Goal: Information Seeking & Learning: Learn about a topic

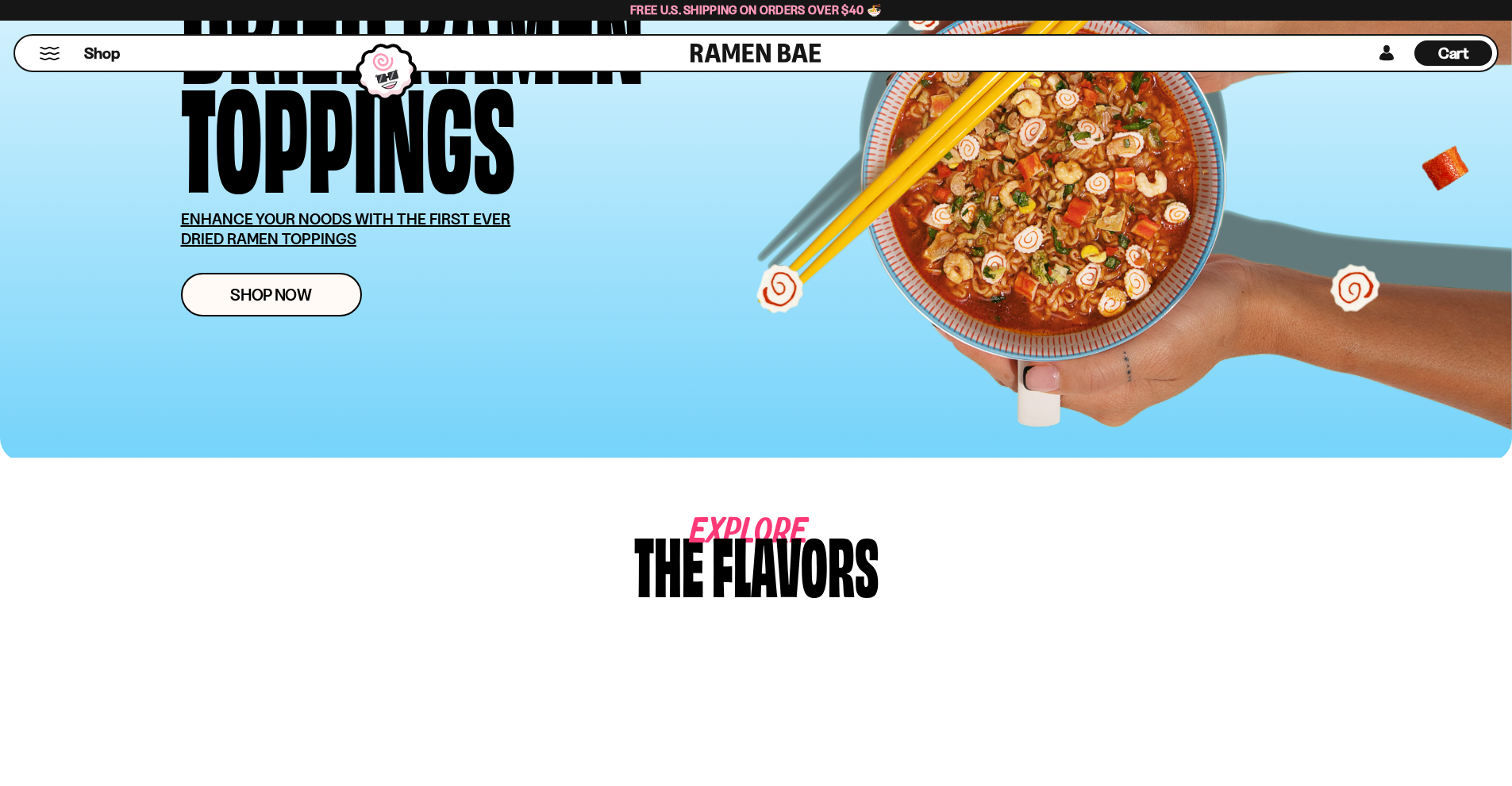
scroll to position [635, 0]
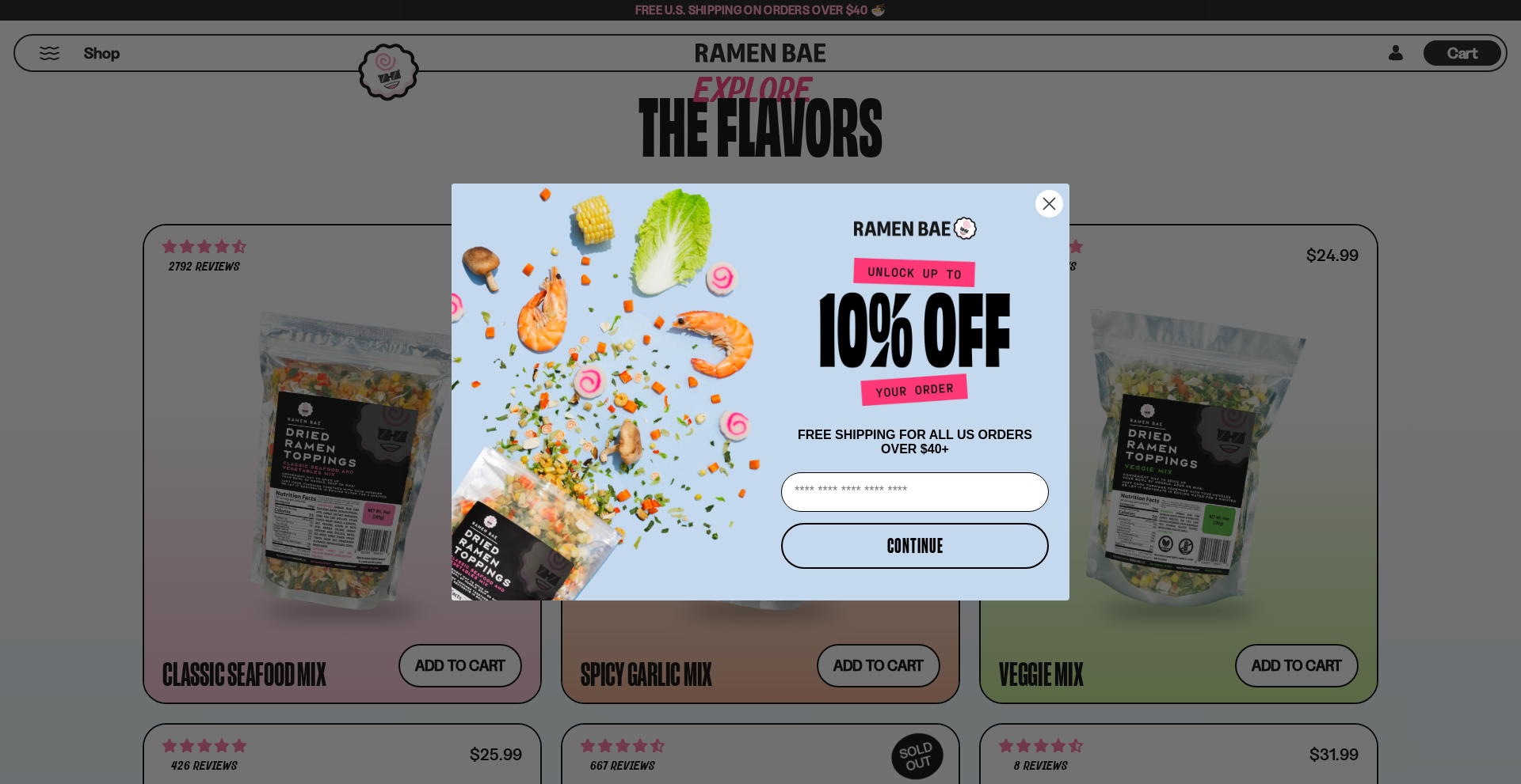
click at [1051, 195] on circle "Close dialog" at bounding box center [1048, 204] width 26 height 26
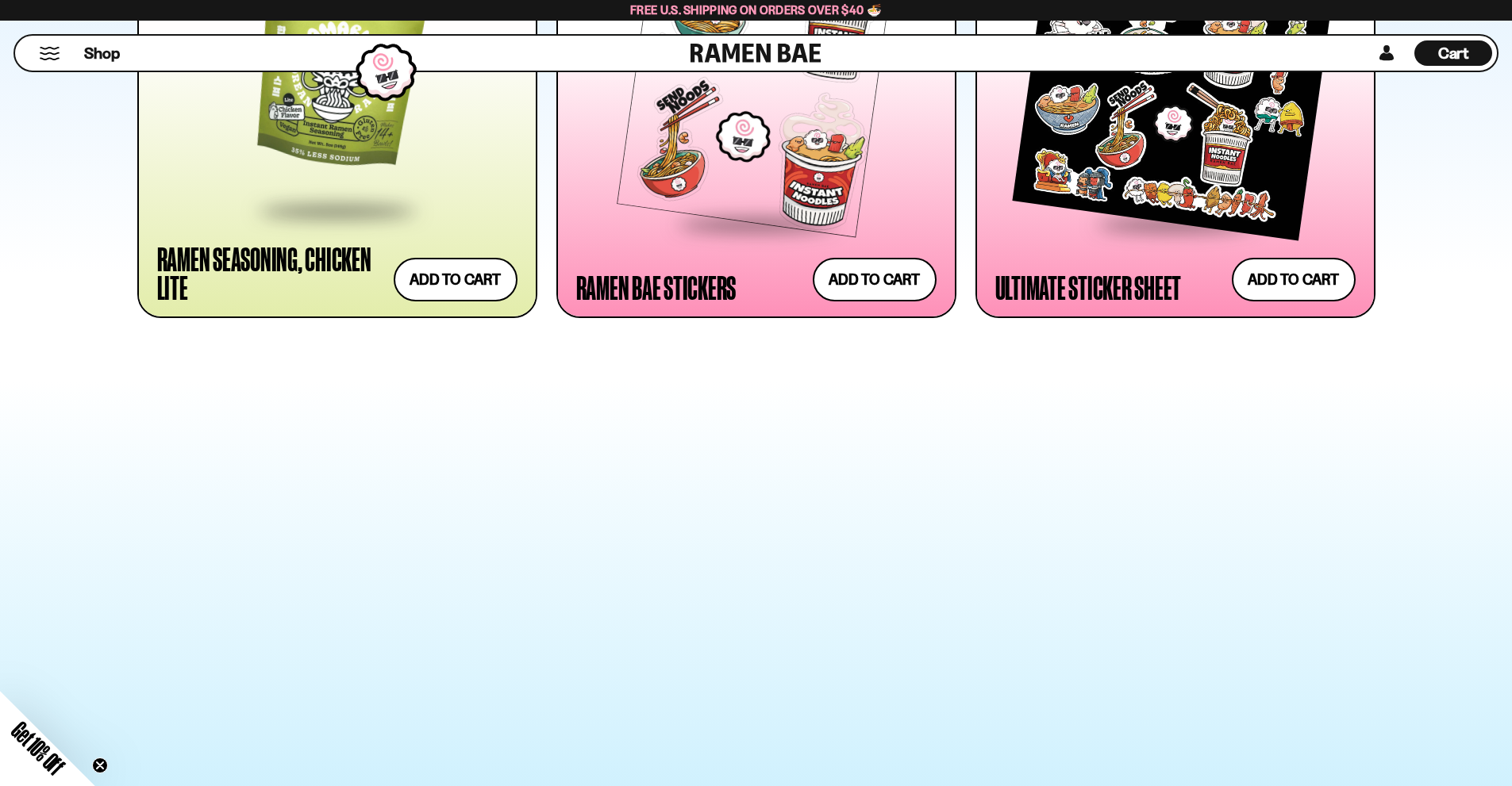
scroll to position [4286, 0]
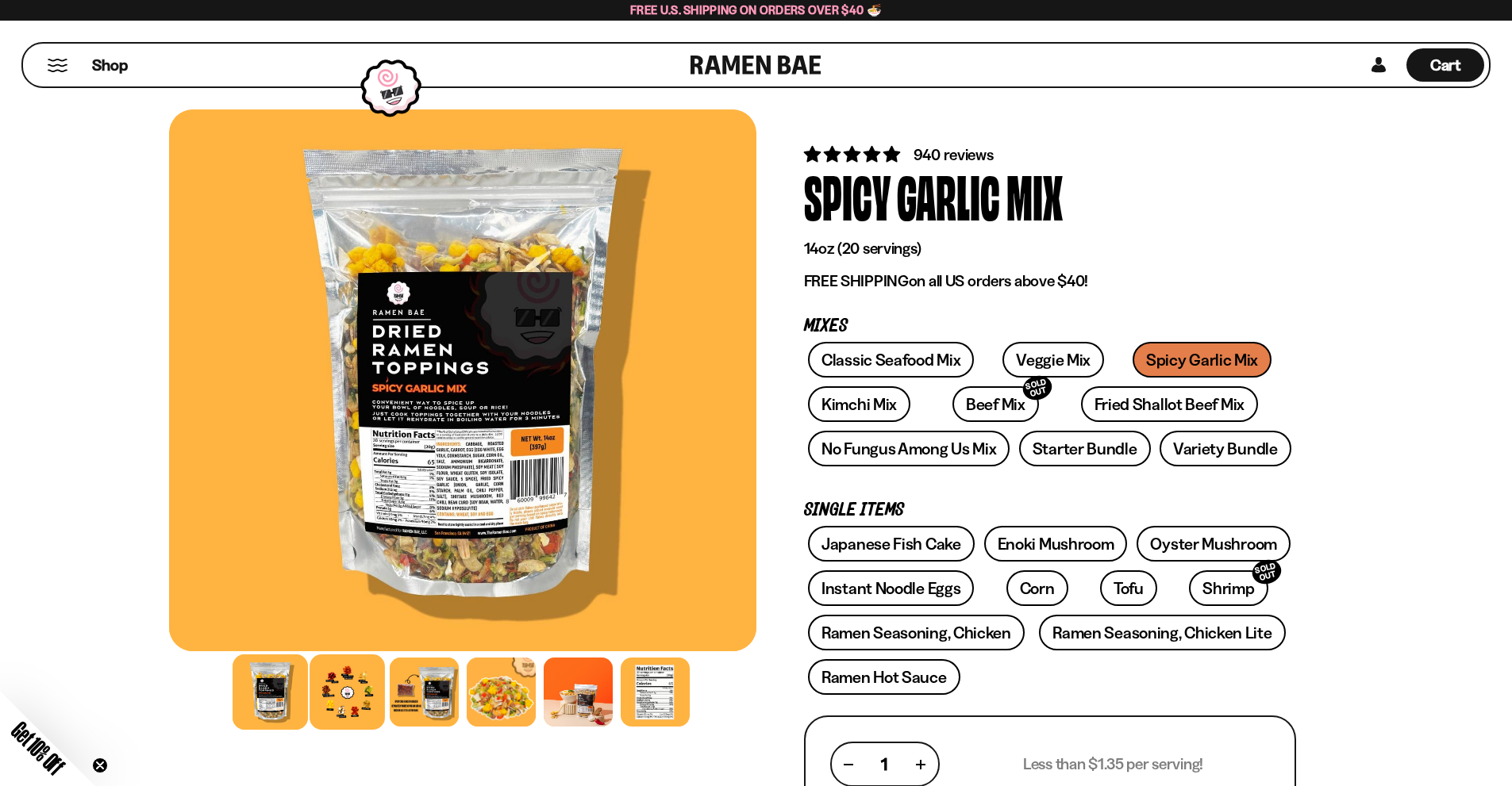
click at [362, 695] on div at bounding box center [347, 692] width 76 height 76
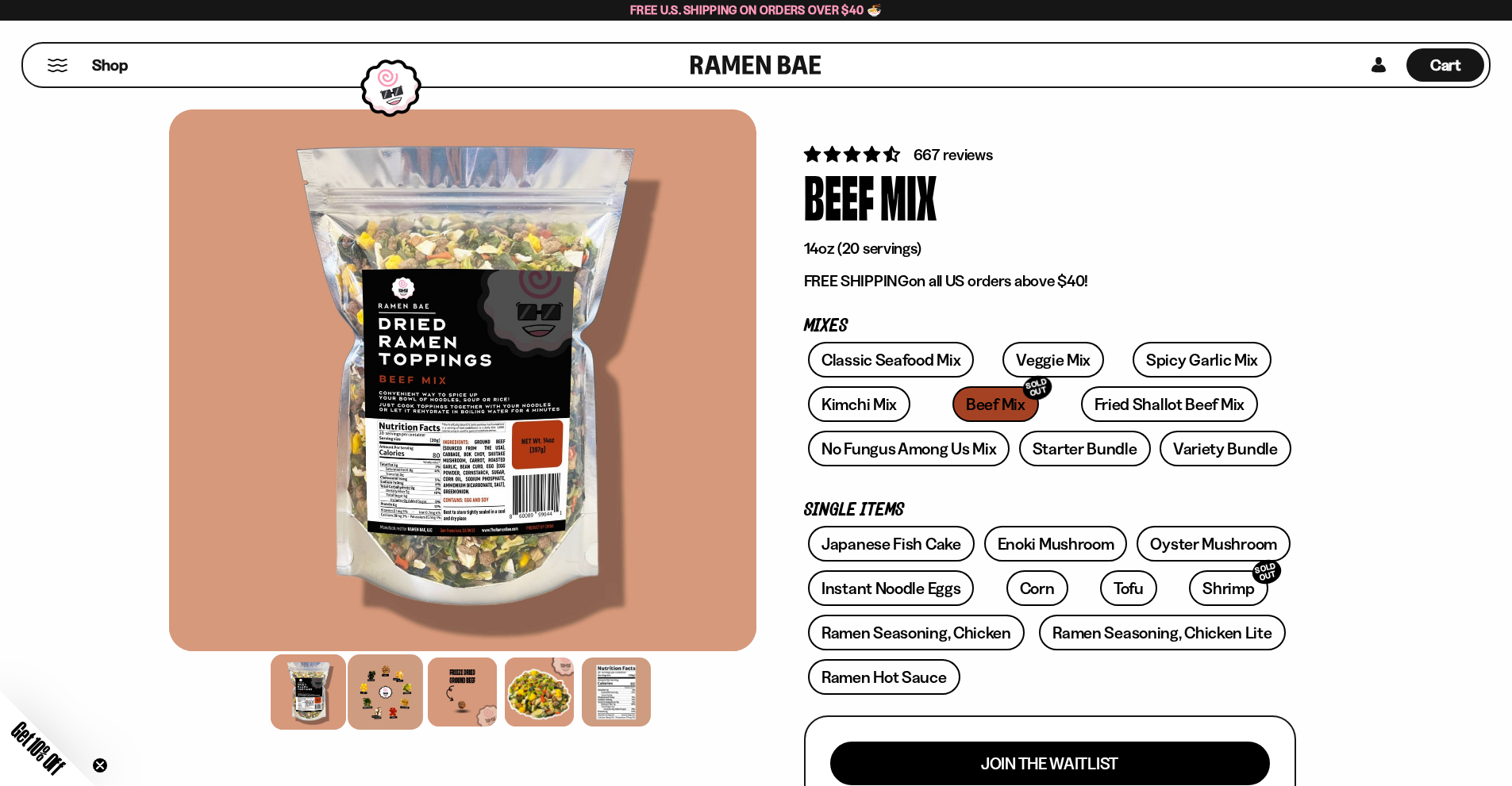
click at [401, 693] on div at bounding box center [385, 692] width 76 height 76
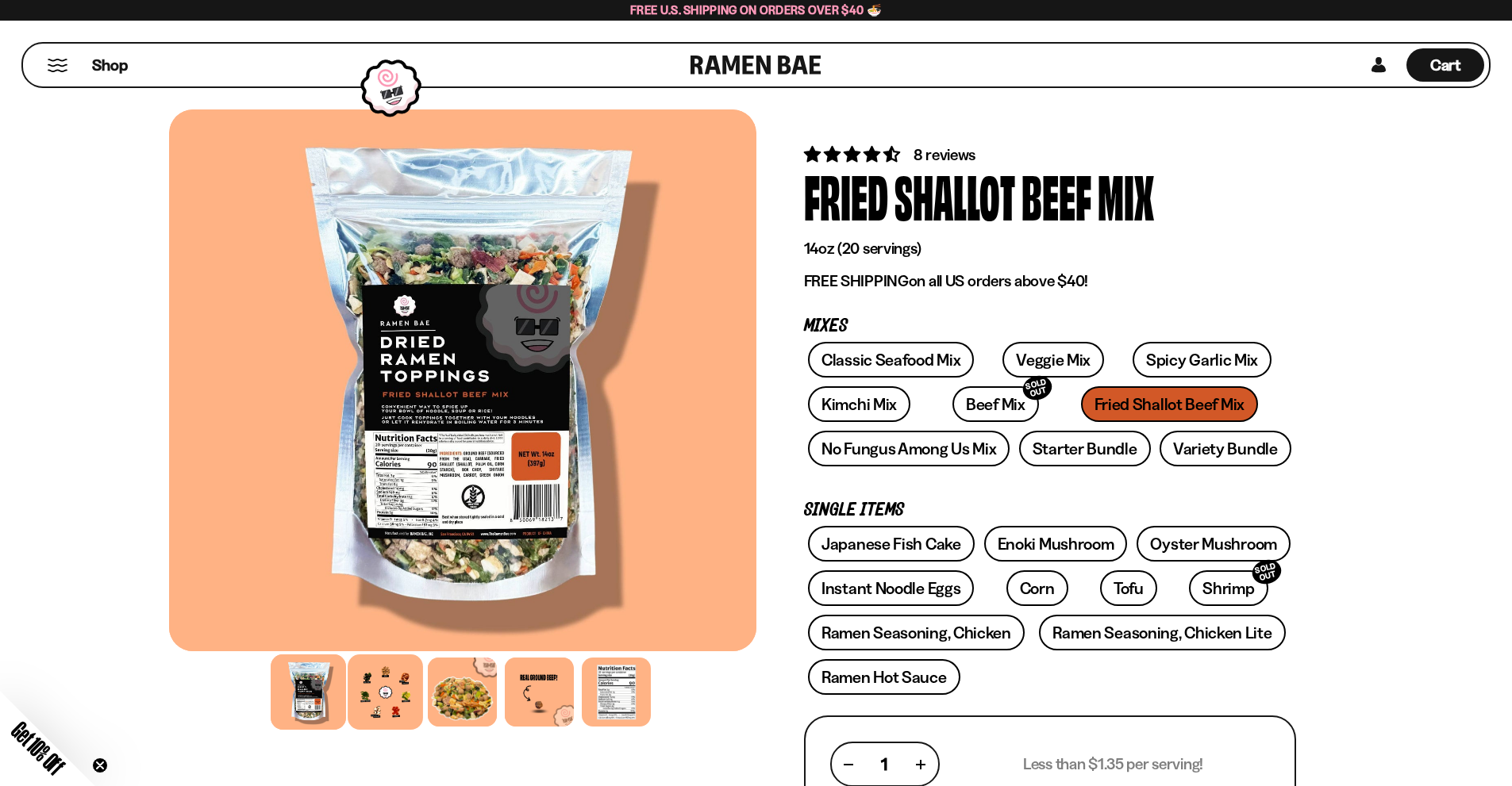
click at [381, 694] on div at bounding box center [385, 692] width 76 height 76
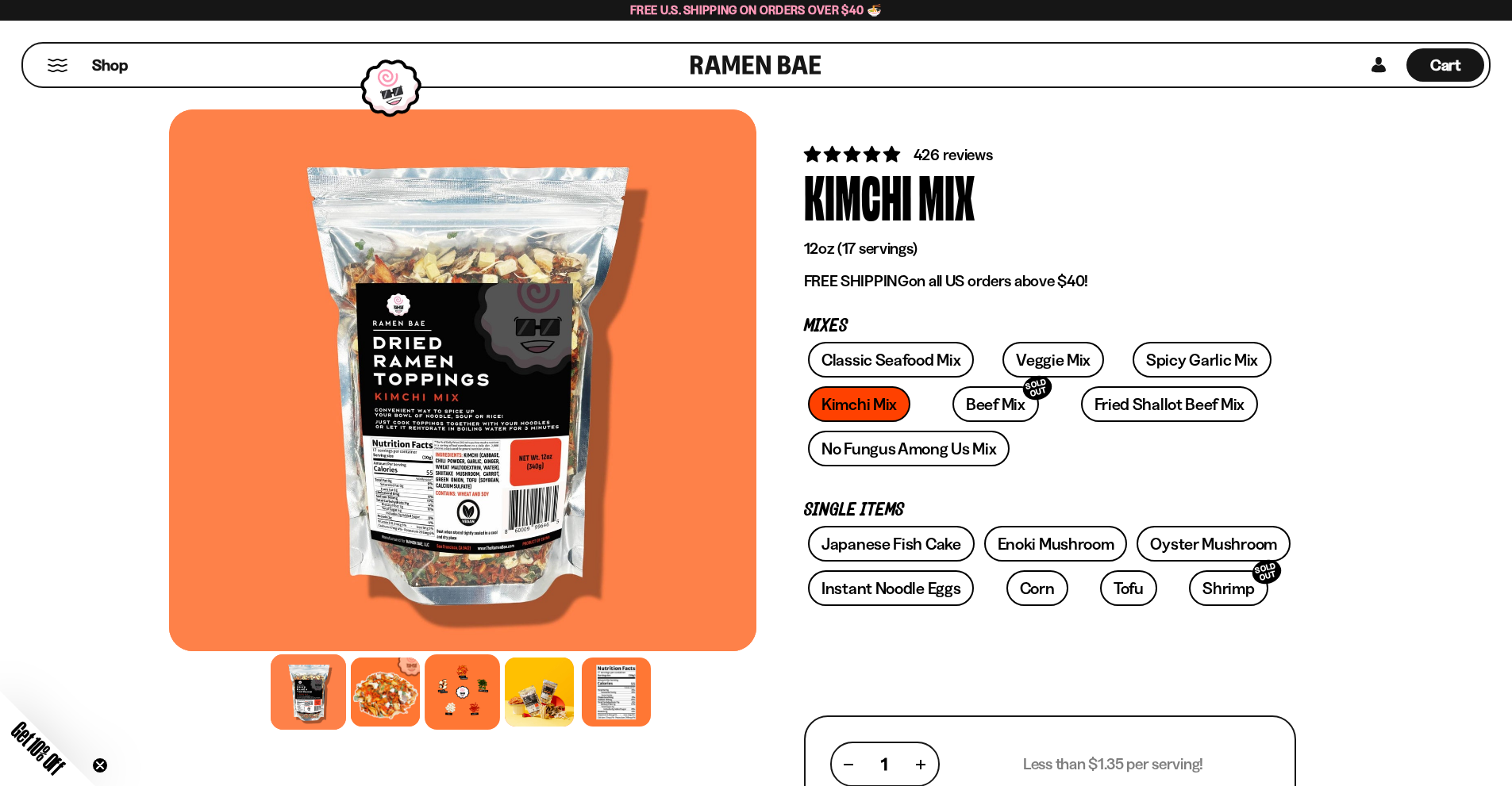
click at [477, 682] on div at bounding box center [462, 692] width 76 height 76
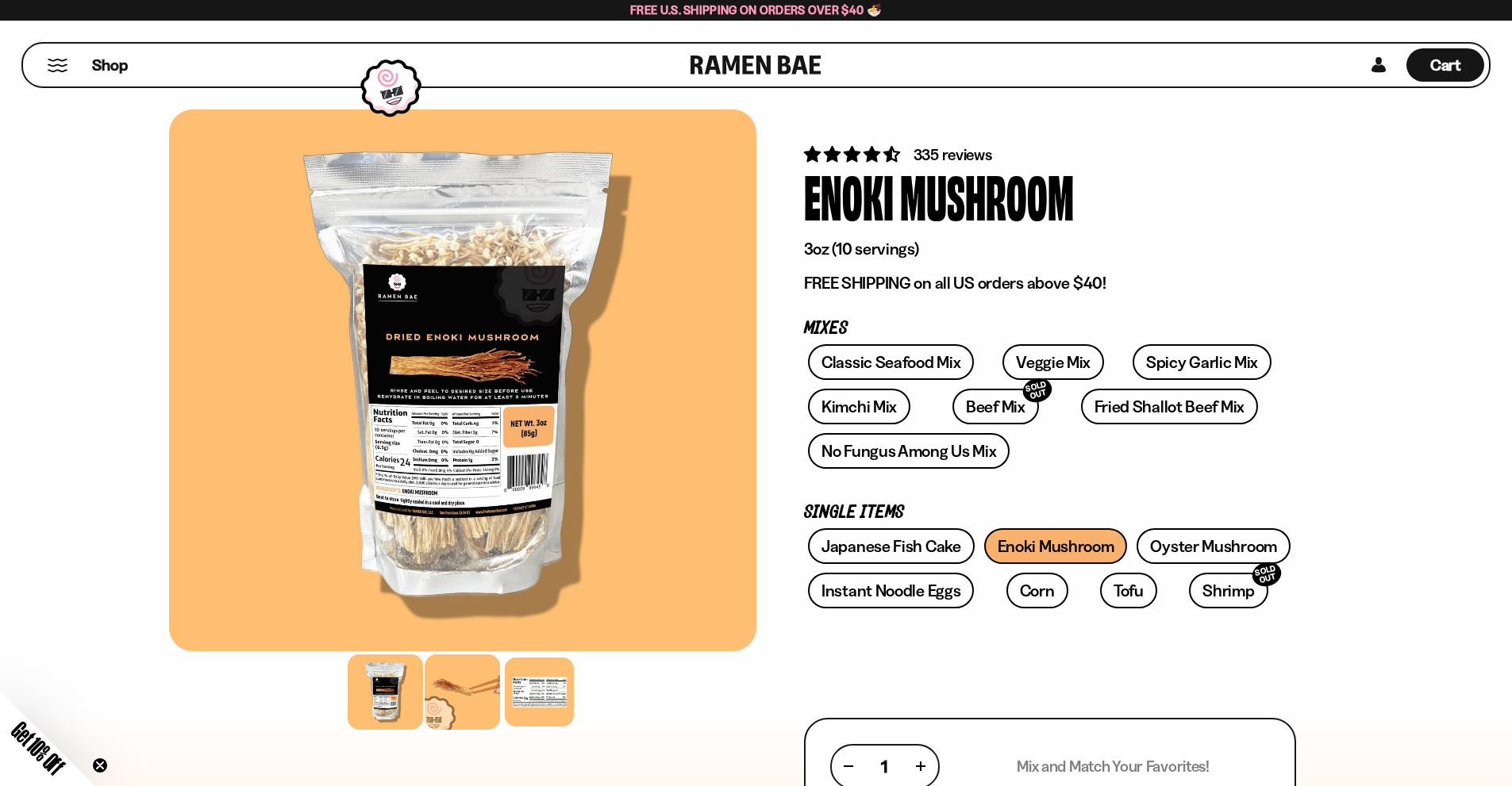
drag, startPoint x: 476, startPoint y: 657, endPoint x: 476, endPoint y: 666, distance: 9.0
click at [477, 661] on div at bounding box center [462, 692] width 76 height 76
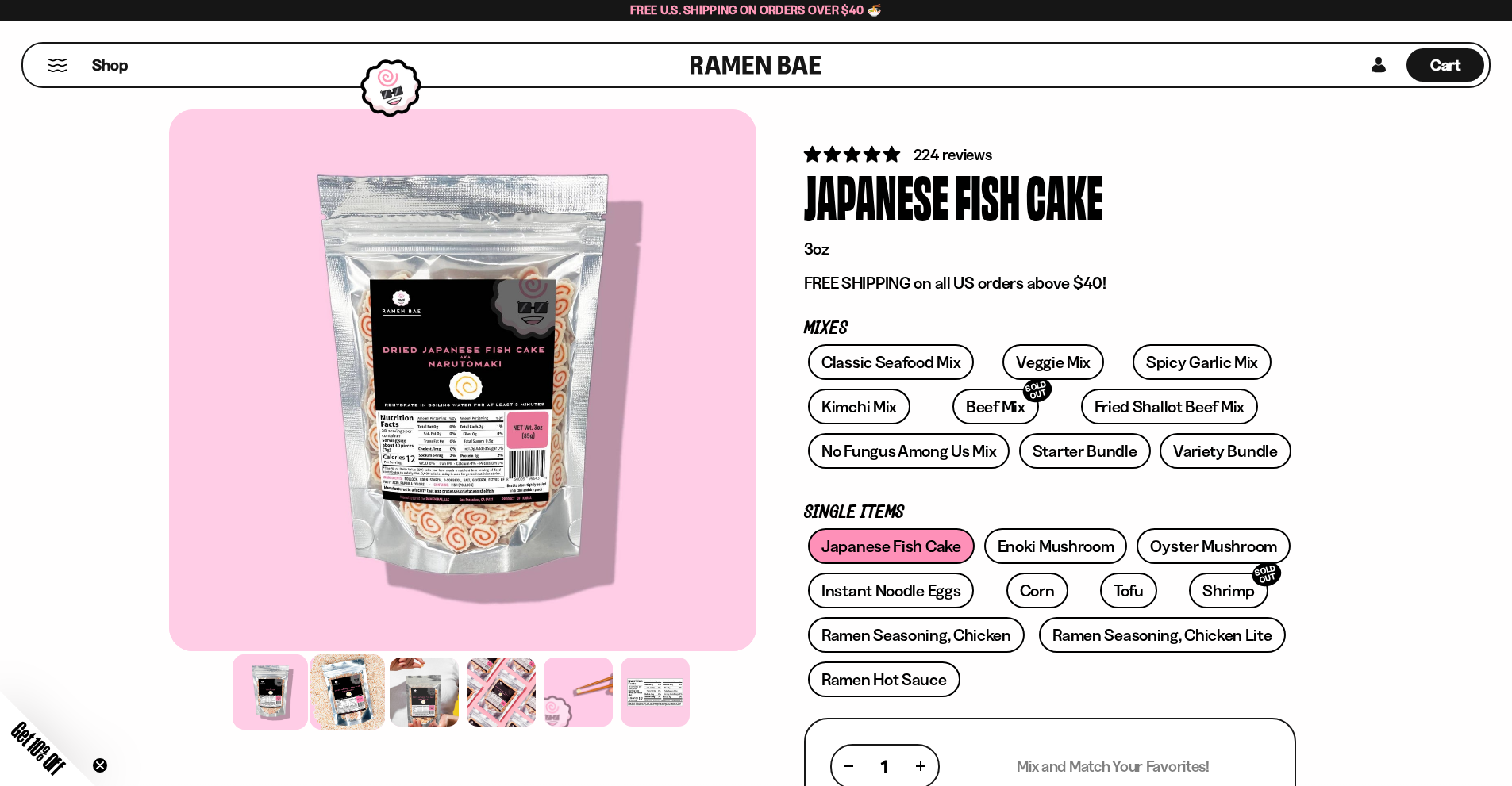
click at [374, 709] on div at bounding box center [347, 692] width 76 height 76
